Goal: Information Seeking & Learning: Learn about a topic

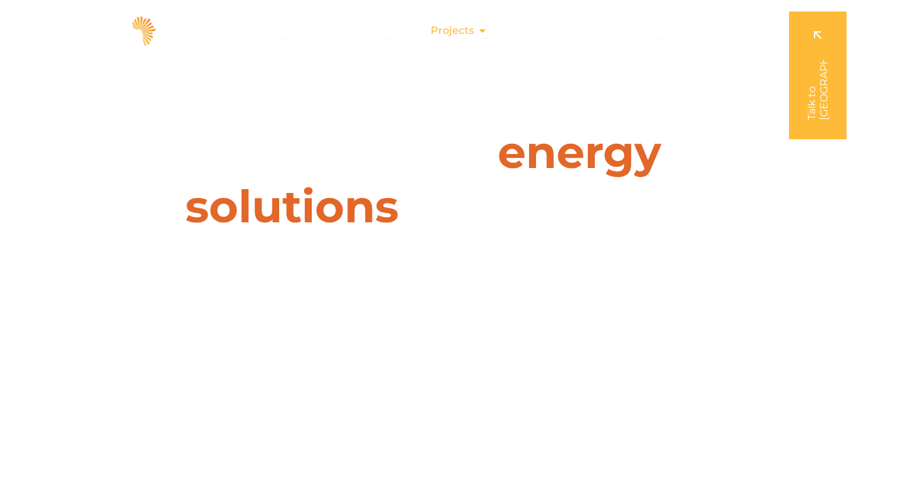
click at [483, 34] on icon "Menu" at bounding box center [482, 31] width 10 height 10
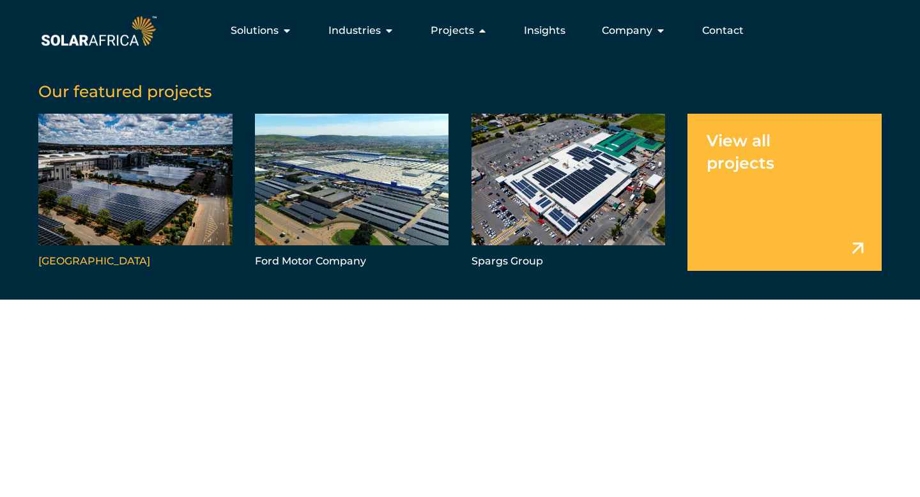
click at [158, 186] on link "Menu" at bounding box center [135, 192] width 194 height 157
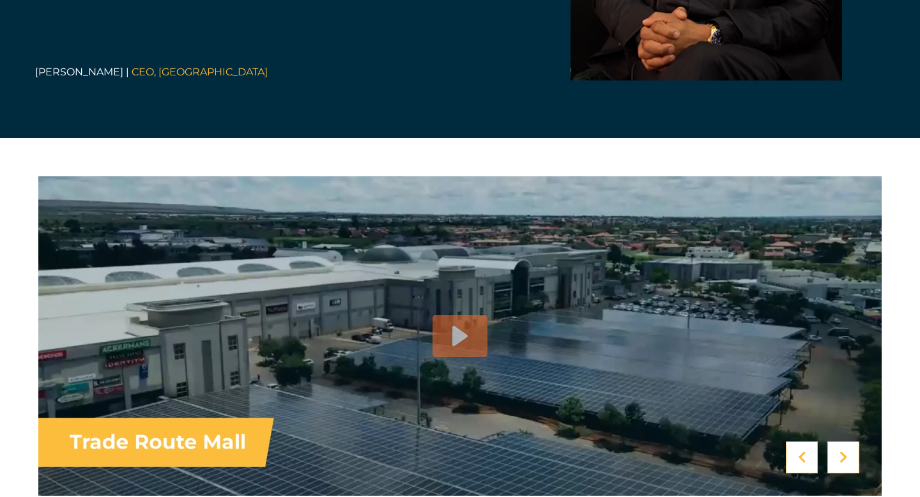
scroll to position [3148, 0]
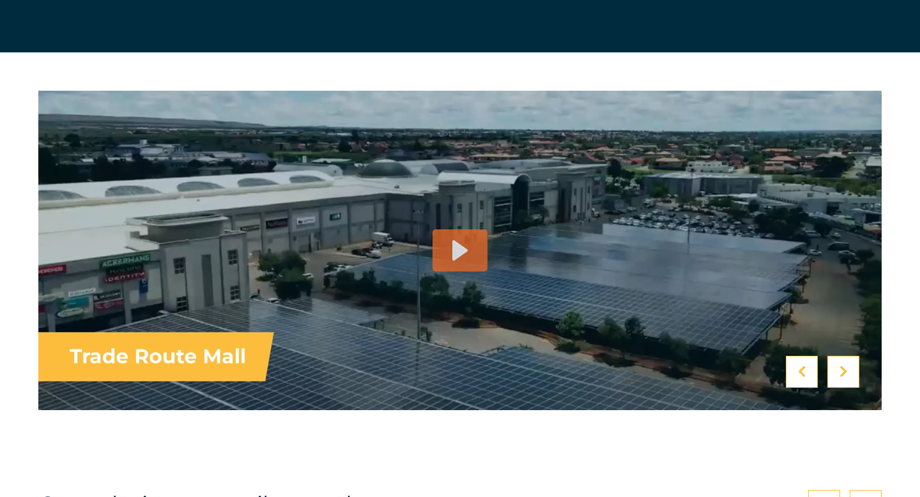
click at [457, 256] on icon at bounding box center [459, 250] width 15 height 20
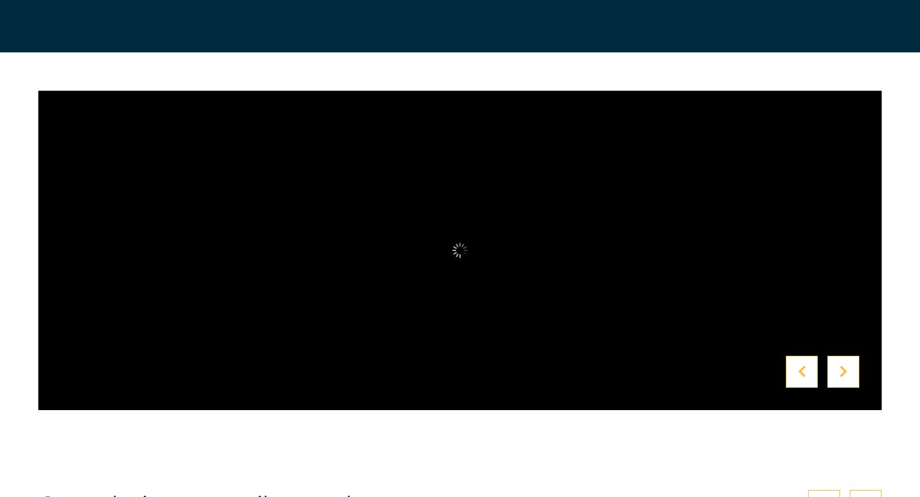
click at [795, 81] on div at bounding box center [459, 250] width 843 height 396
